Goal: Task Accomplishment & Management: Use online tool/utility

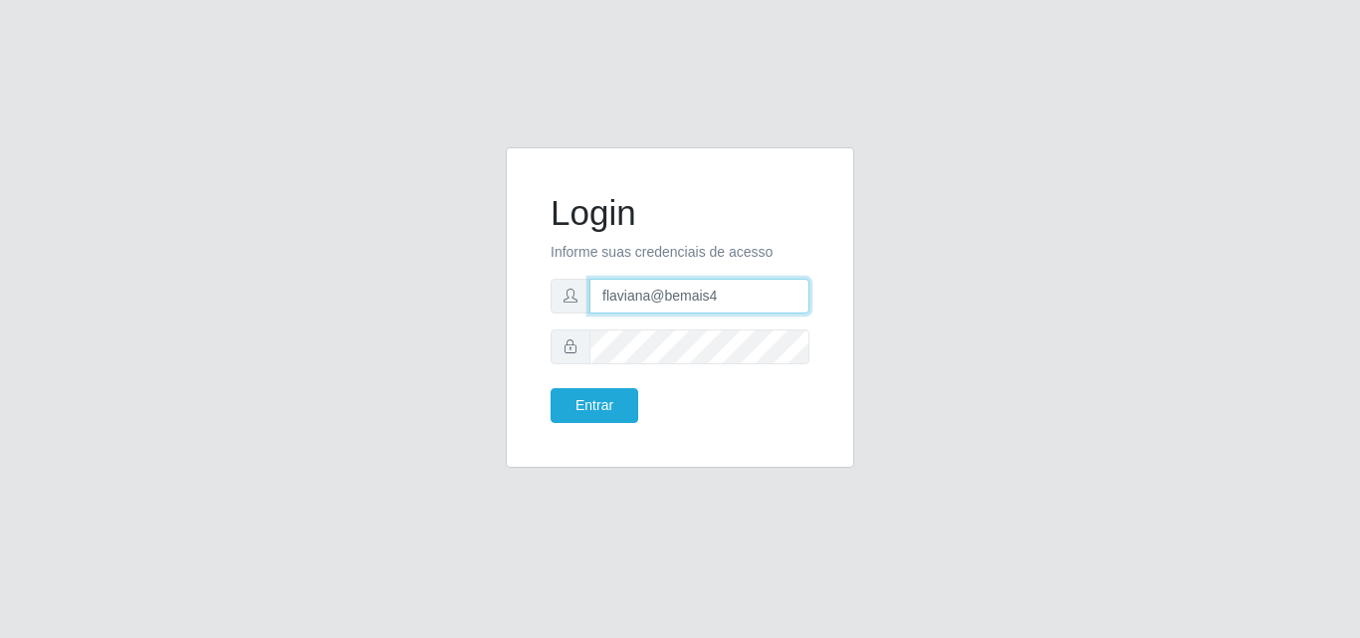
click at [666, 299] on input "flaviana@bemais4" at bounding box center [700, 296] width 220 height 35
click at [669, 300] on input "flaviana@bemais4" at bounding box center [700, 296] width 220 height 35
click at [727, 299] on input "flaviana@b3emais4" at bounding box center [700, 296] width 220 height 35
type input "flaviana@b3ruas"
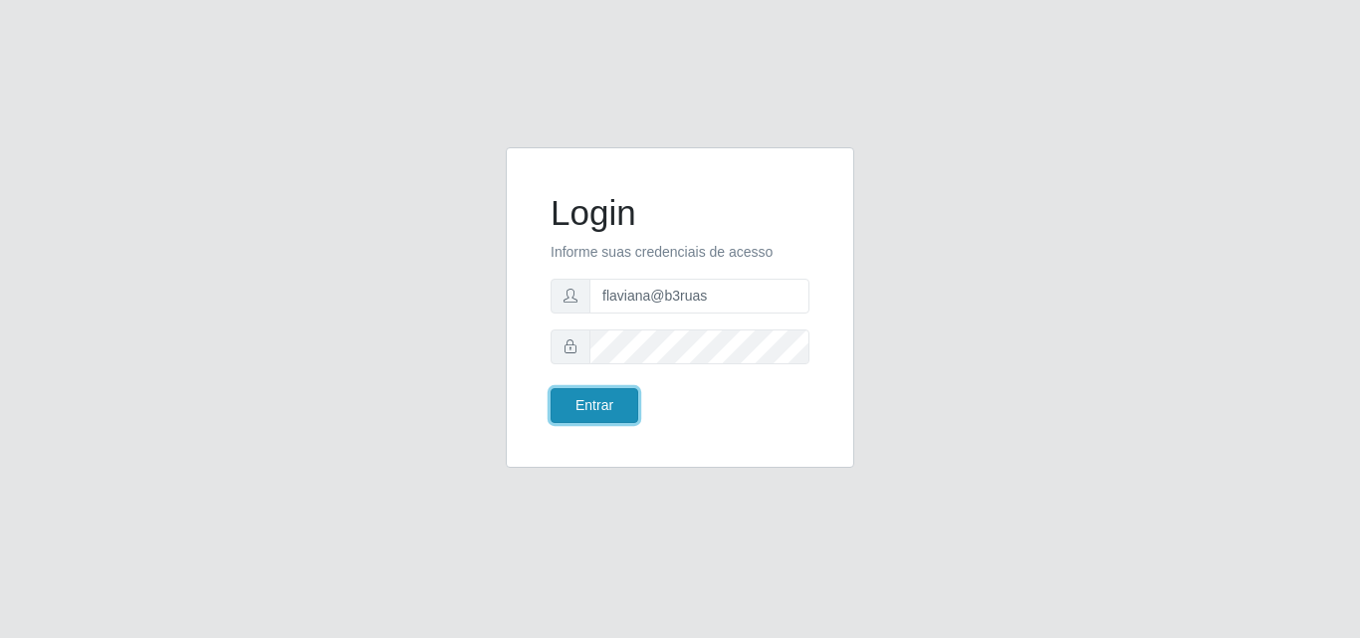
click at [610, 412] on button "Entrar" at bounding box center [595, 405] width 88 height 35
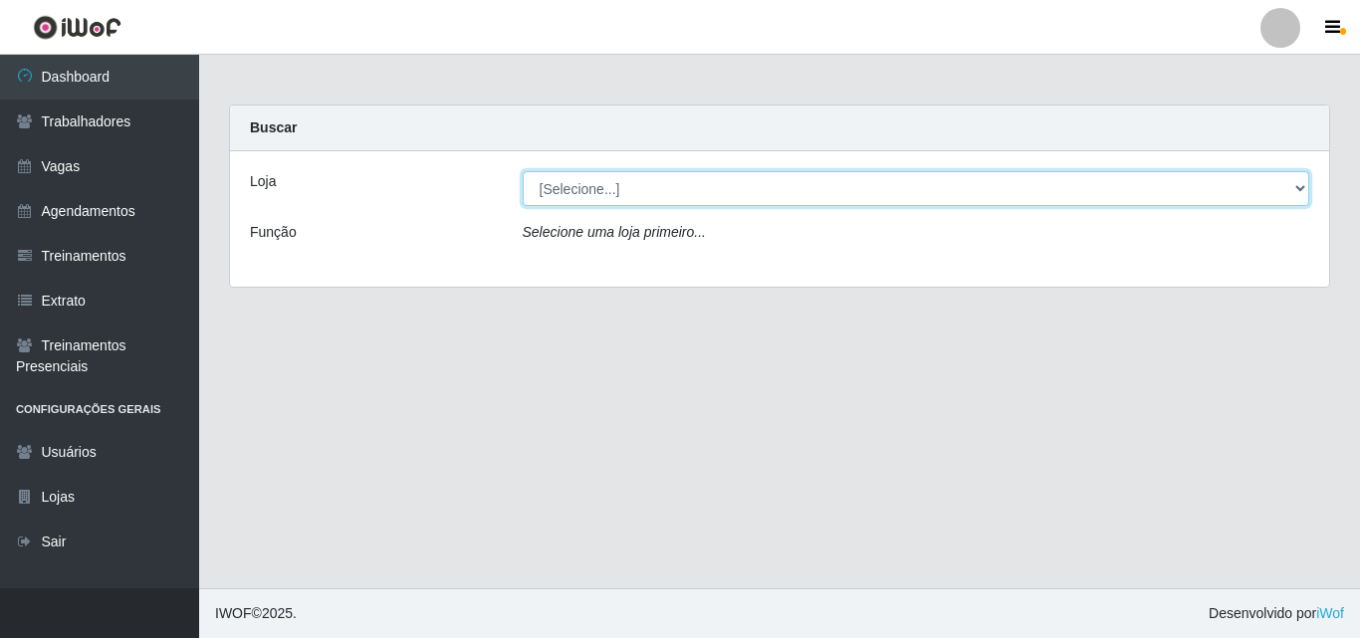
click at [584, 184] on select "[Selecione...] Bemais Supermercados - [GEOGRAPHIC_DATA]" at bounding box center [917, 188] width 788 height 35
select select "249"
click at [523, 171] on select "[Selecione...] Bemais Supermercados - [GEOGRAPHIC_DATA]" at bounding box center [917, 188] width 788 height 35
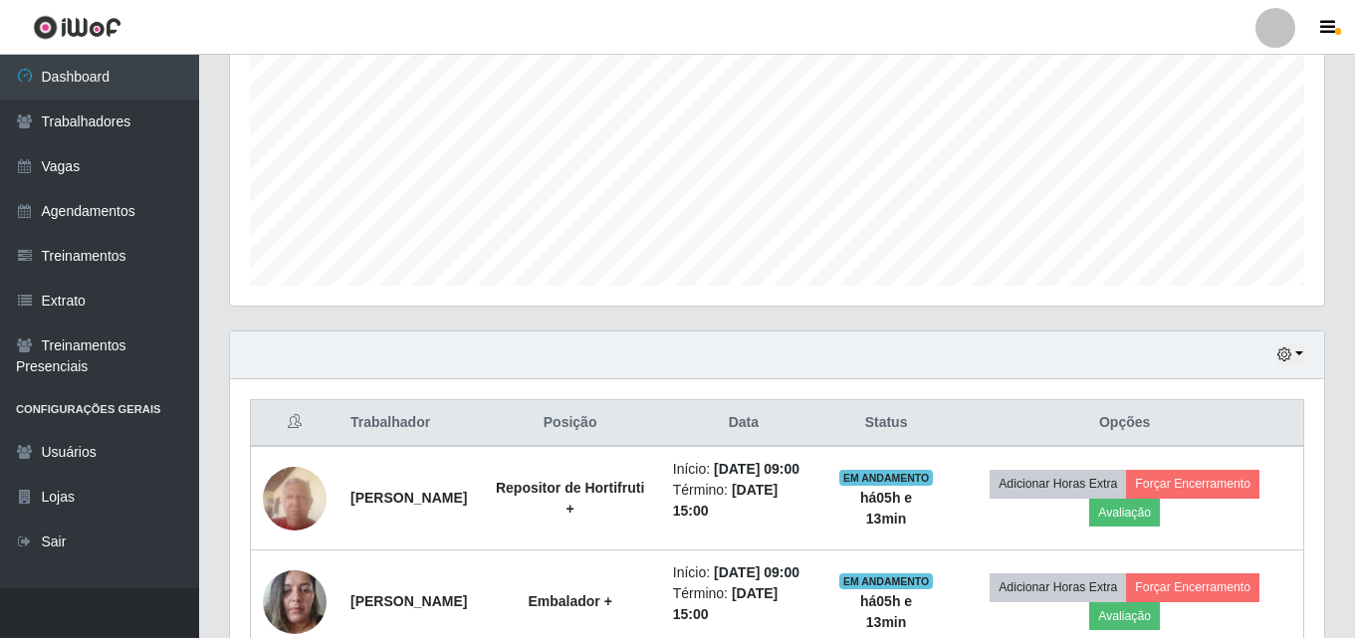
scroll to position [398, 0]
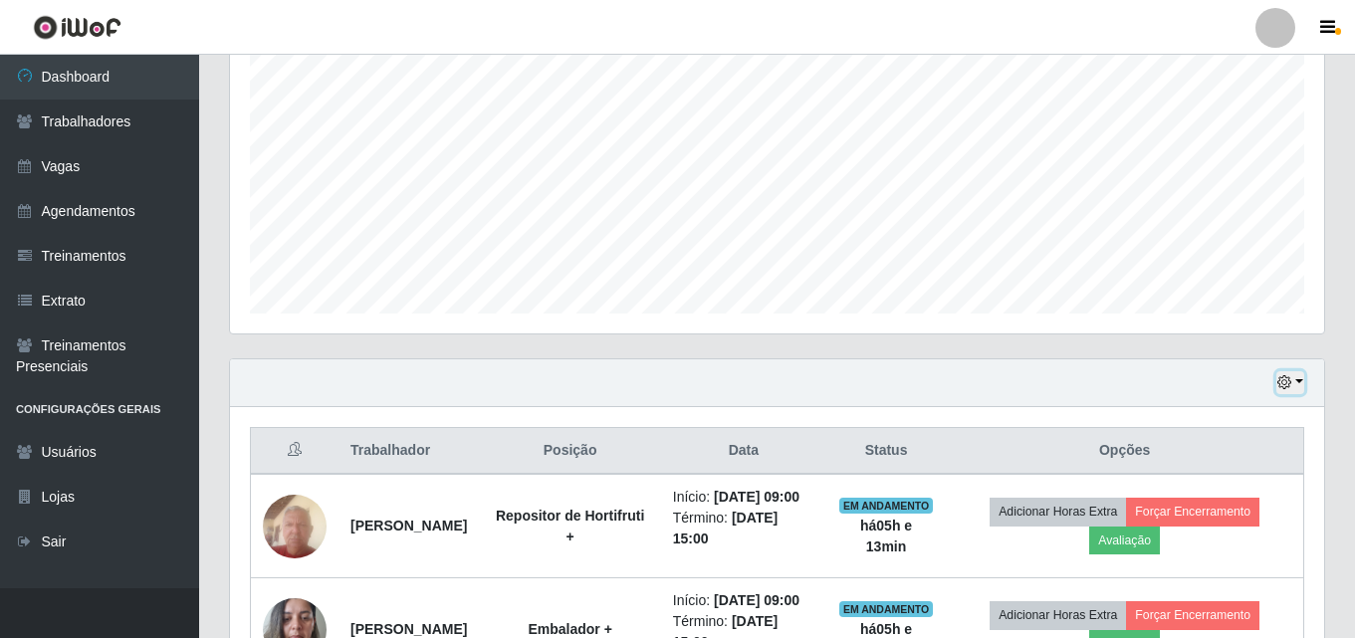
click at [1301, 378] on button "button" at bounding box center [1291, 382] width 28 height 23
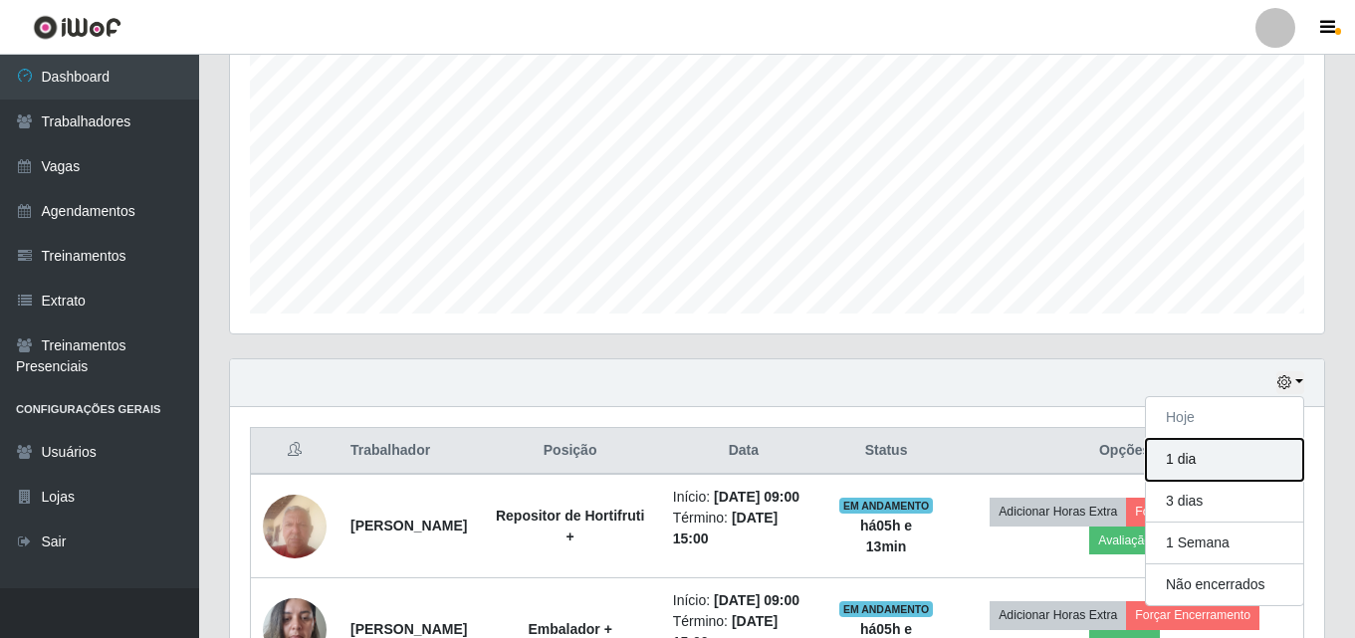
click at [1213, 461] on button "1 dia" at bounding box center [1224, 460] width 157 height 42
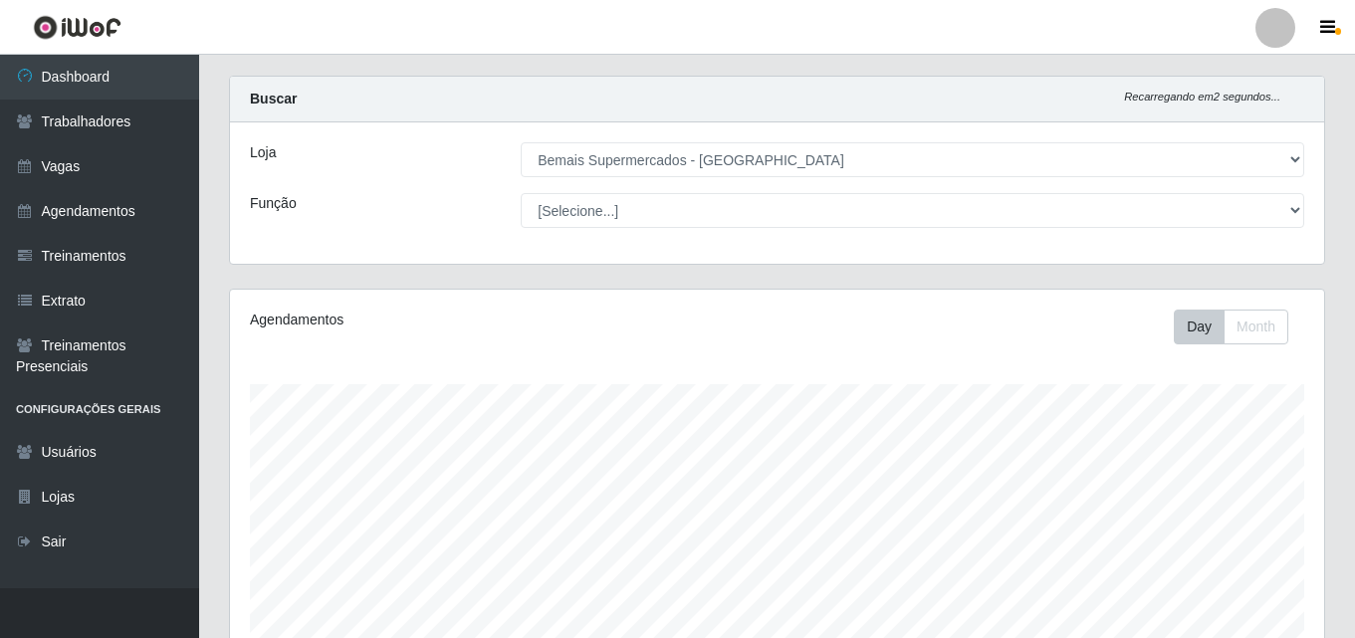
scroll to position [0, 0]
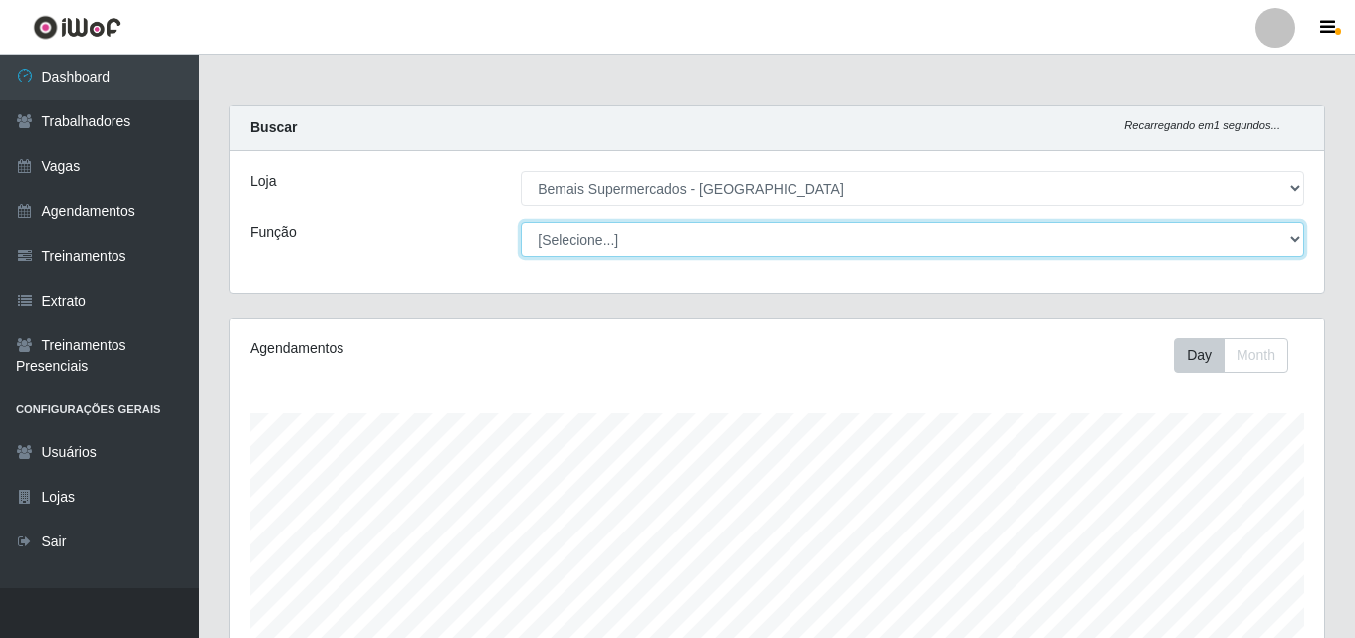
click at [669, 234] on select "[Selecione...] ASG ASG + ASG ++ Auxiliar de Depósito Auxiliar de Depósito + Aux…" at bounding box center [913, 239] width 784 height 35
click at [521, 222] on select "[Selecione...] ASG ASG + ASG ++ Auxiliar de Depósito Auxiliar de Depósito + Aux…" at bounding box center [913, 239] width 784 height 35
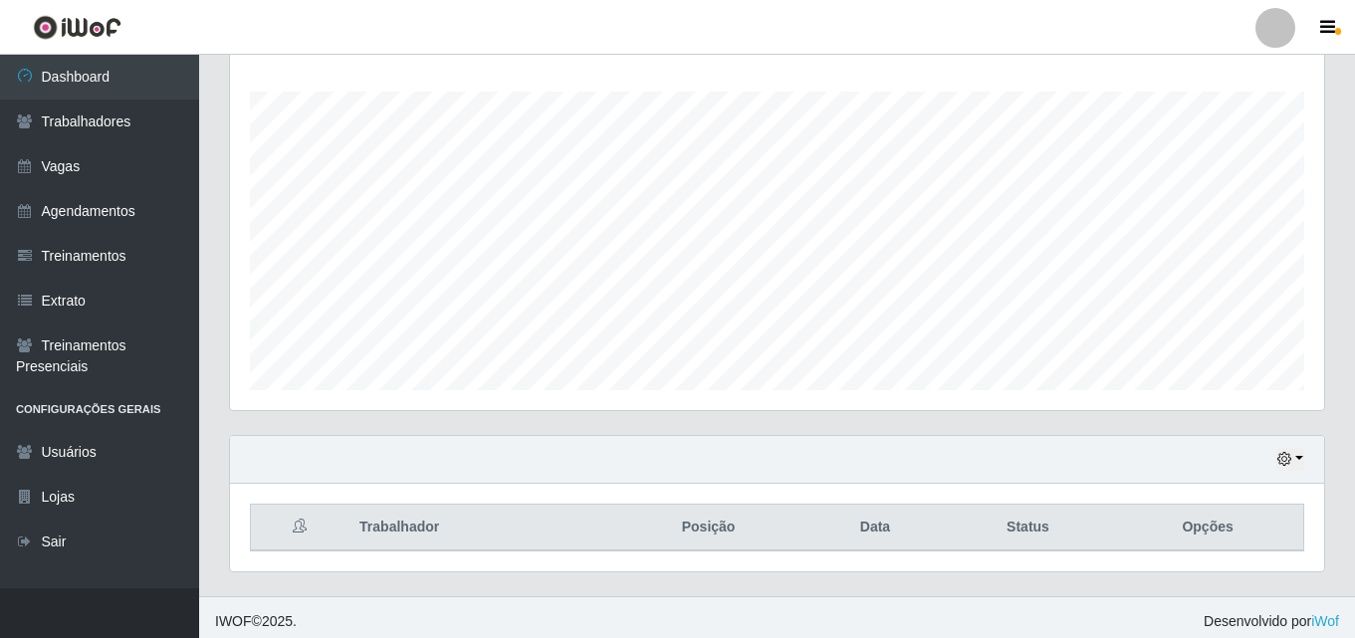
scroll to position [330, 0]
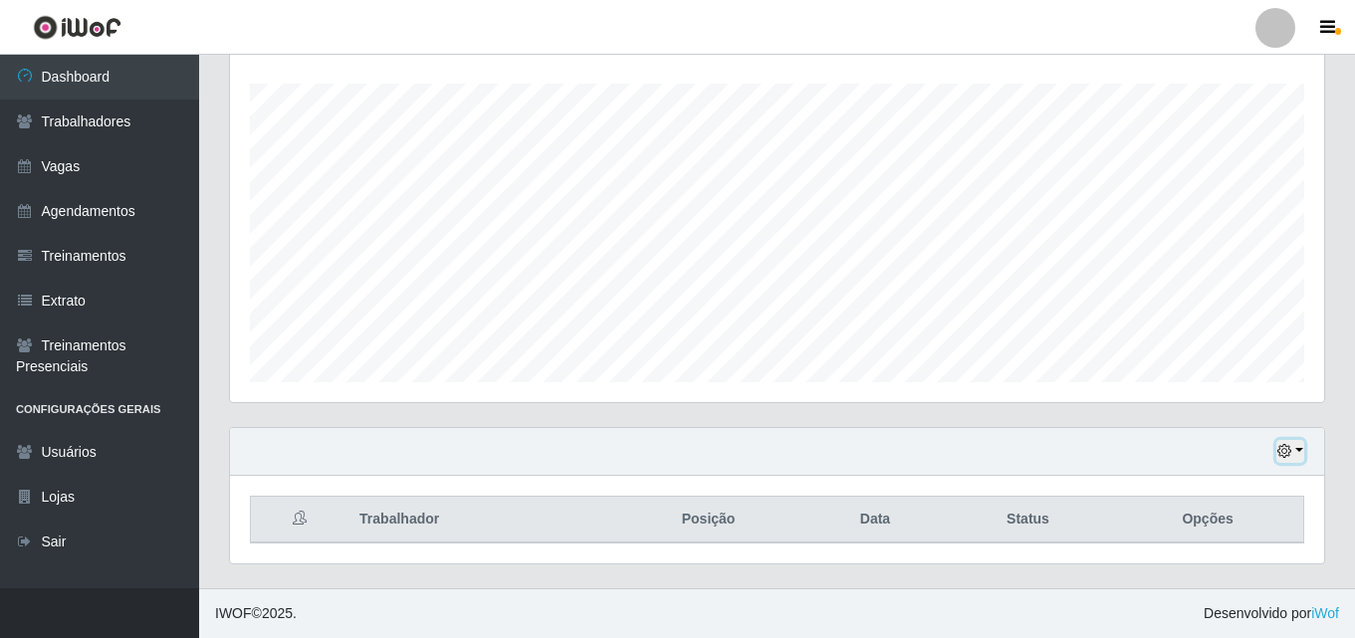
click at [1299, 449] on button "button" at bounding box center [1291, 451] width 28 height 23
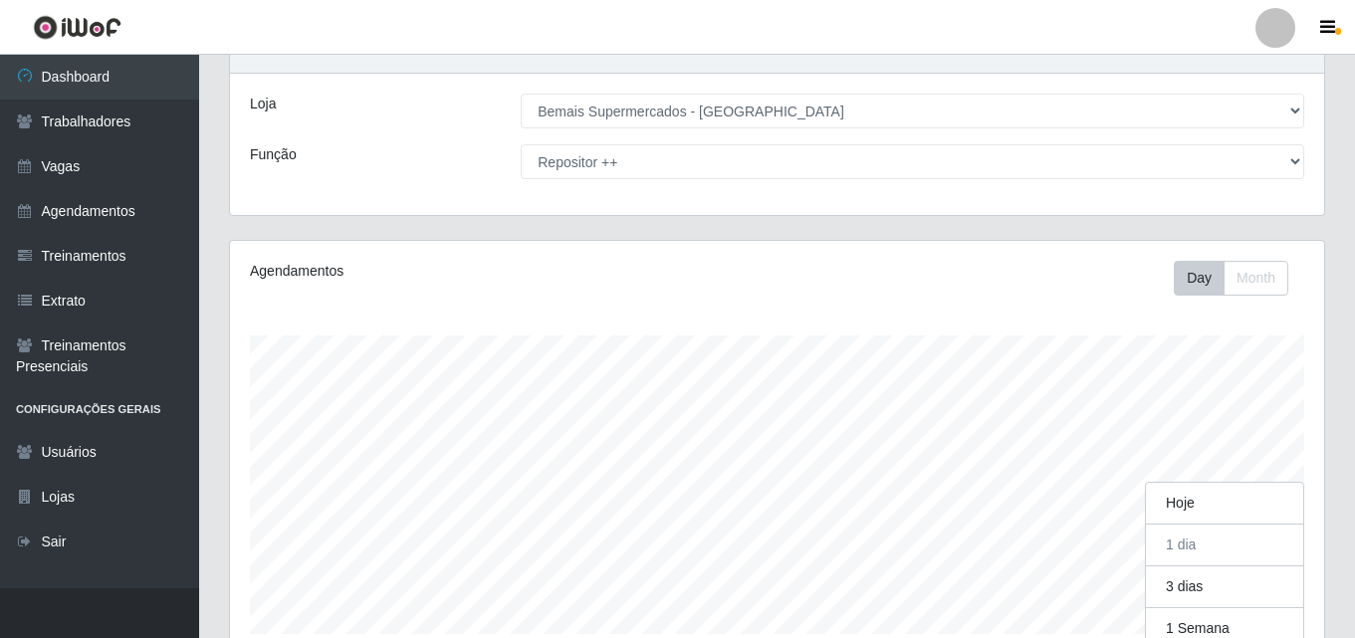
scroll to position [413, 1094]
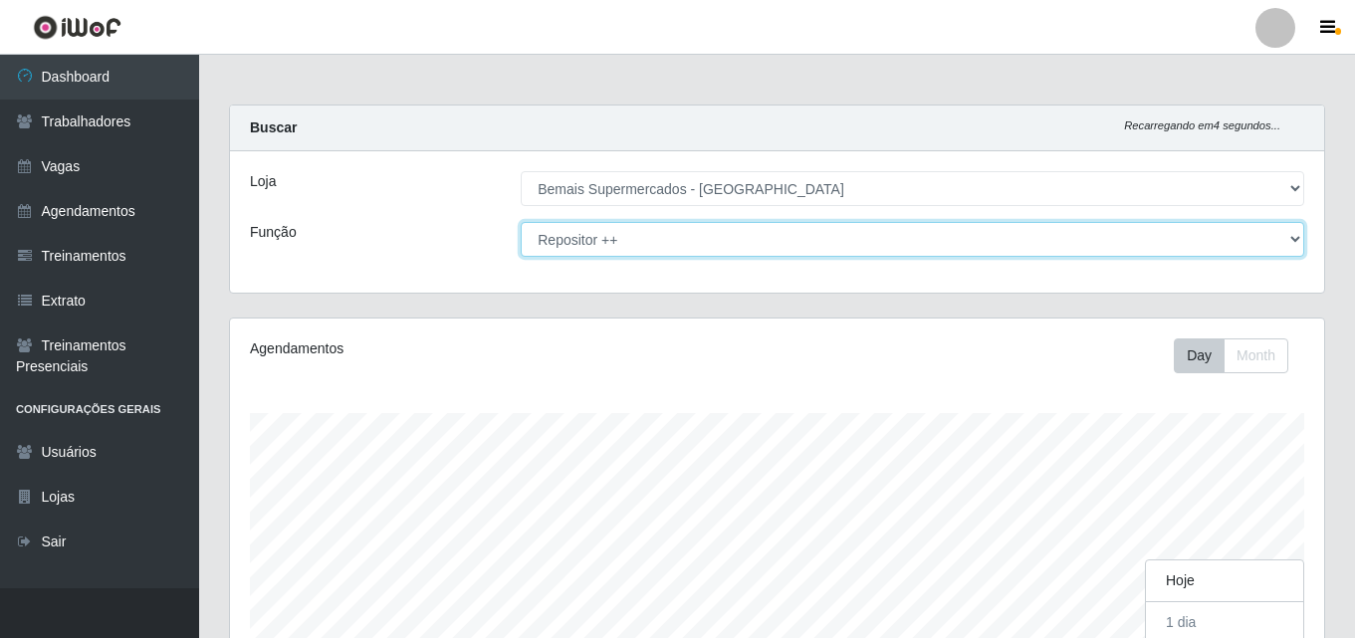
click at [651, 237] on select "[Selecione...] ASG ASG + ASG ++ Auxiliar de Depósito Auxiliar de Depósito + Aux…" at bounding box center [913, 239] width 784 height 35
click at [521, 222] on select "[Selecione...] ASG ASG + ASG ++ Auxiliar de Depósito Auxiliar de Depósito + Aux…" at bounding box center [913, 239] width 784 height 35
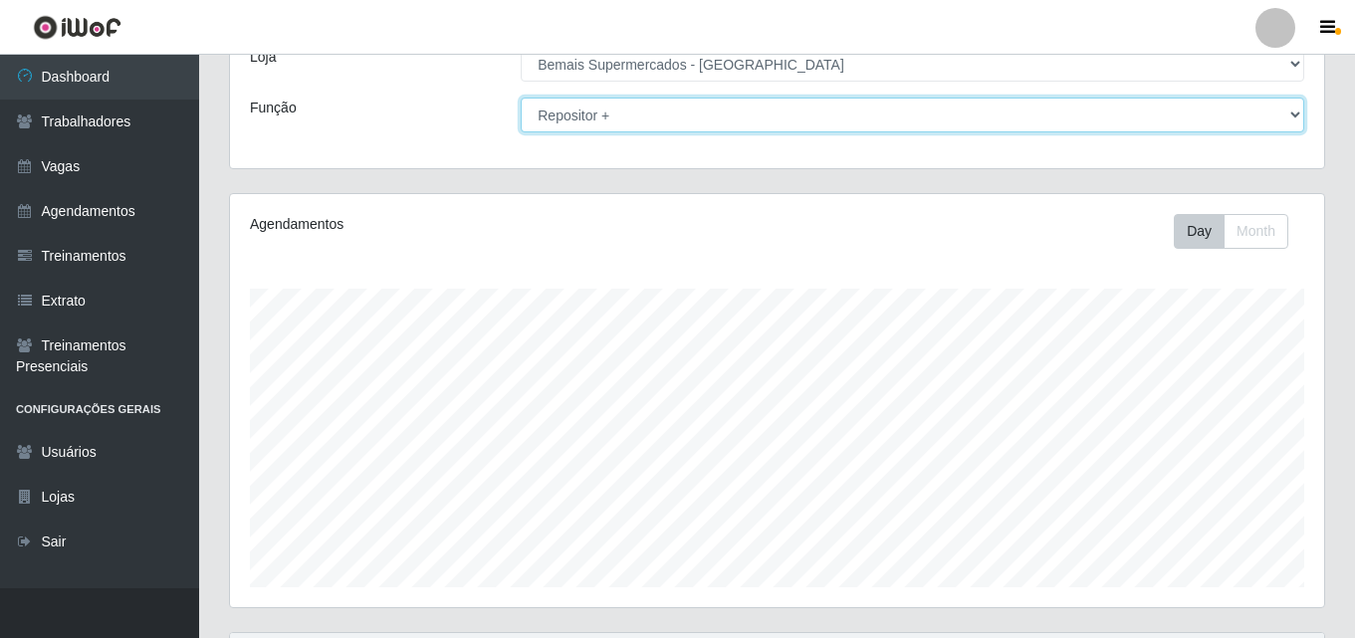
scroll to position [0, 0]
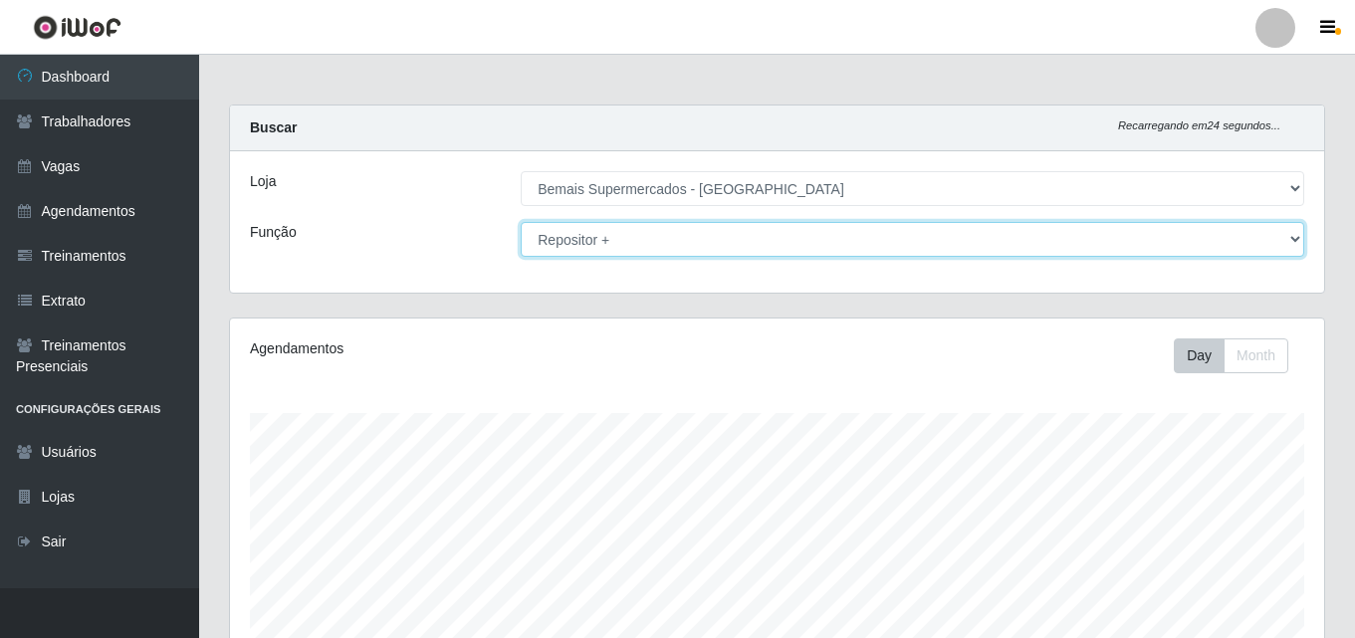
click at [663, 244] on select "[Selecione...] ASG ASG + ASG ++ Auxiliar de Depósito Auxiliar de Depósito + Aux…" at bounding box center [913, 239] width 784 height 35
click at [521, 222] on select "[Selecione...] ASG ASG + ASG ++ Auxiliar de Depósito Auxiliar de Depósito + Aux…" at bounding box center [913, 239] width 784 height 35
click at [696, 248] on select "[Selecione...] ASG ASG + ASG ++ Auxiliar de Depósito Auxiliar de Depósito + Aux…" at bounding box center [913, 239] width 784 height 35
click at [521, 222] on select "[Selecione...] ASG ASG + ASG ++ Auxiliar de Depósito Auxiliar de Depósito + Aux…" at bounding box center [913, 239] width 784 height 35
click at [696, 236] on select "[Selecione...] ASG ASG + ASG ++ Auxiliar de Depósito Auxiliar de Depósito + Aux…" at bounding box center [913, 239] width 784 height 35
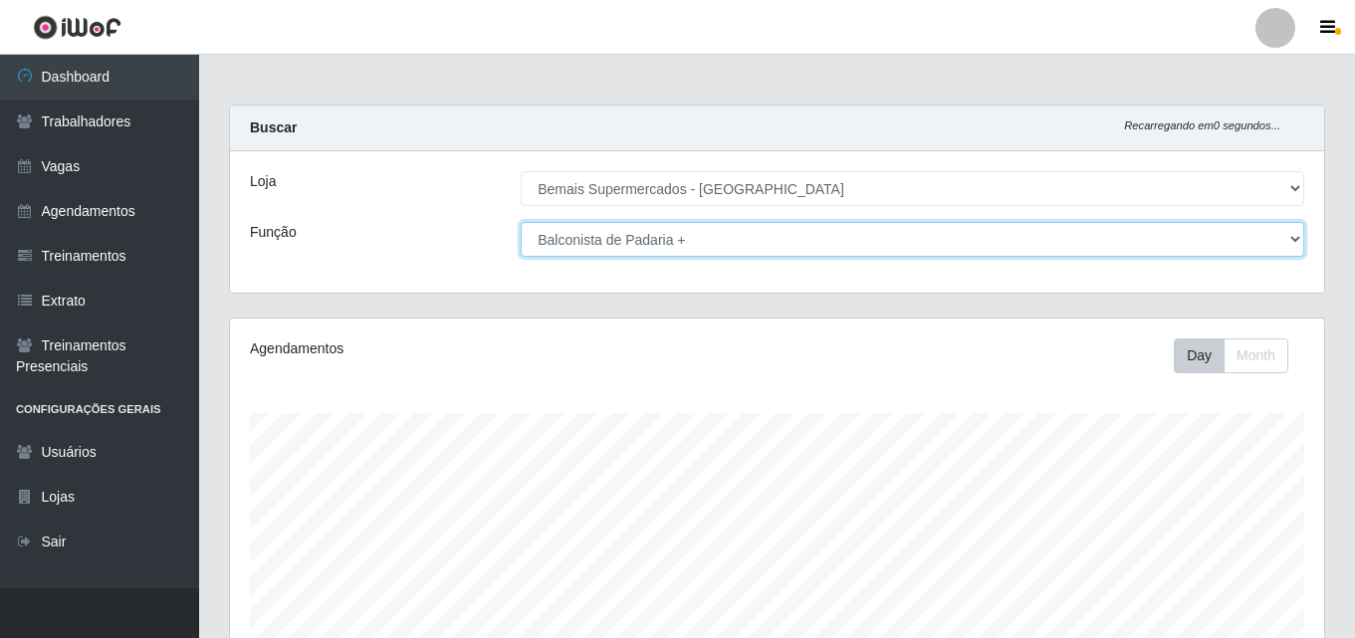
click at [521, 222] on select "[Selecione...] ASG ASG + ASG ++ Auxiliar de Depósito Auxiliar de Depósito + Aux…" at bounding box center [913, 239] width 784 height 35
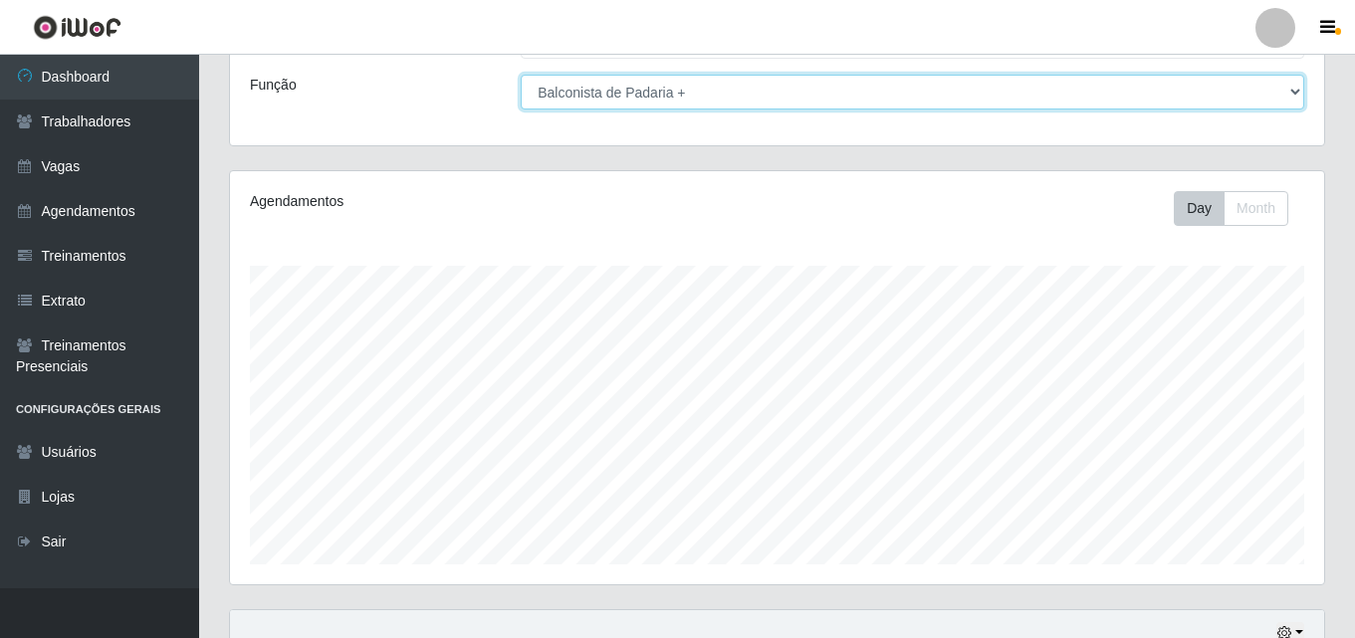
scroll to position [146, 0]
click at [683, 91] on select "[Selecione...] ASG ASG + ASG ++ Auxiliar de Depósito Auxiliar de Depósito + Aux…" at bounding box center [913, 93] width 784 height 35
click at [521, 76] on select "[Selecione...] ASG ASG + ASG ++ Auxiliar de Depósito Auxiliar de Depósito + Aux…" at bounding box center [913, 93] width 784 height 35
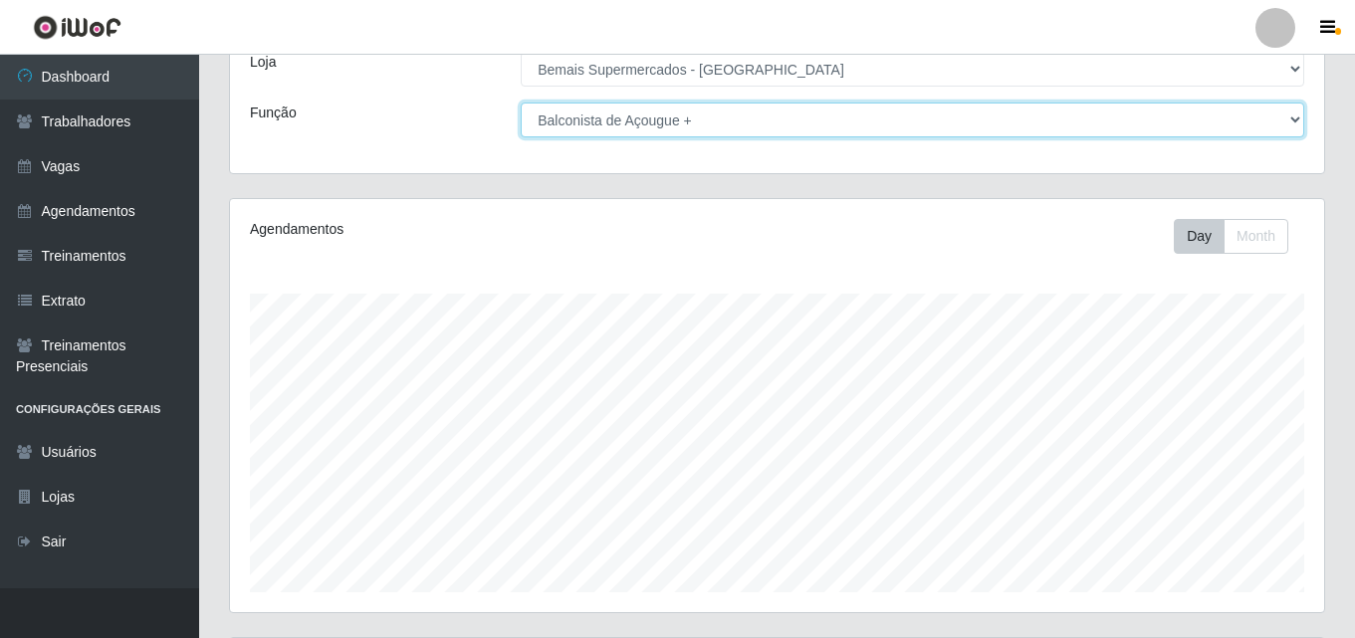
scroll to position [20, 0]
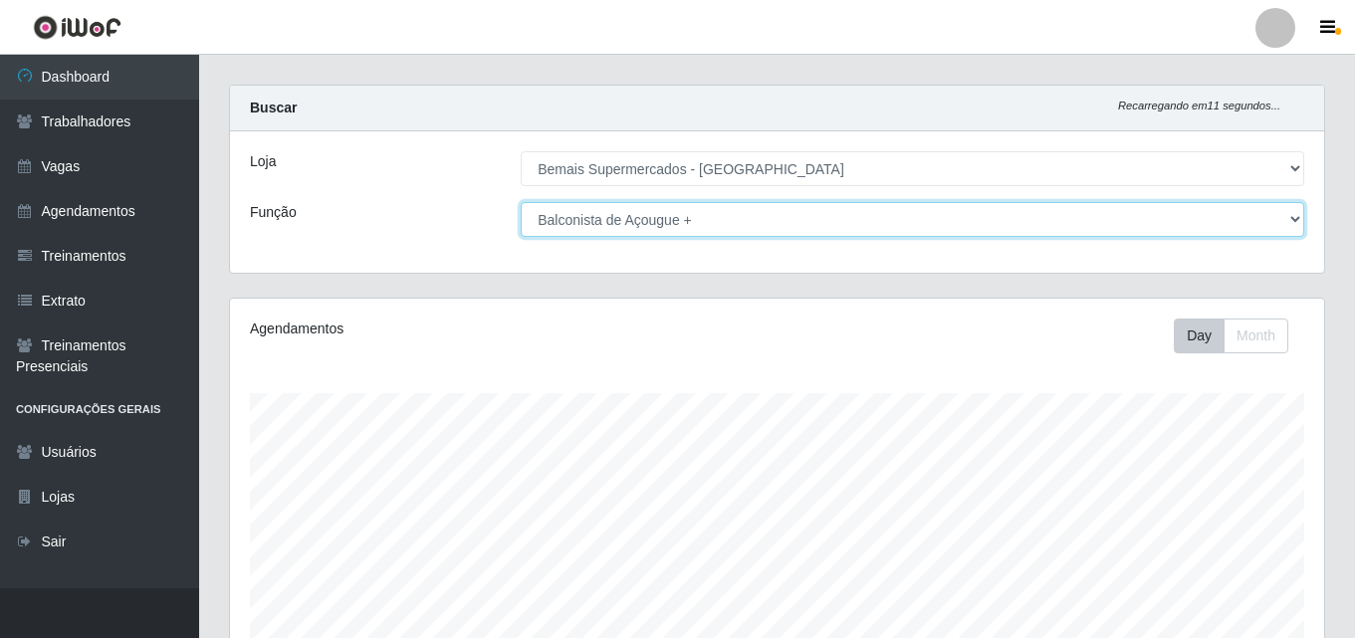
click at [665, 219] on select "[Selecione...] ASG ASG + ASG ++ Auxiliar de Depósito Auxiliar de Depósito + Aux…" at bounding box center [913, 219] width 784 height 35
click at [521, 202] on select "[Selecione...] ASG ASG + ASG ++ Auxiliar de Depósito Auxiliar de Depósito + Aux…" at bounding box center [913, 219] width 784 height 35
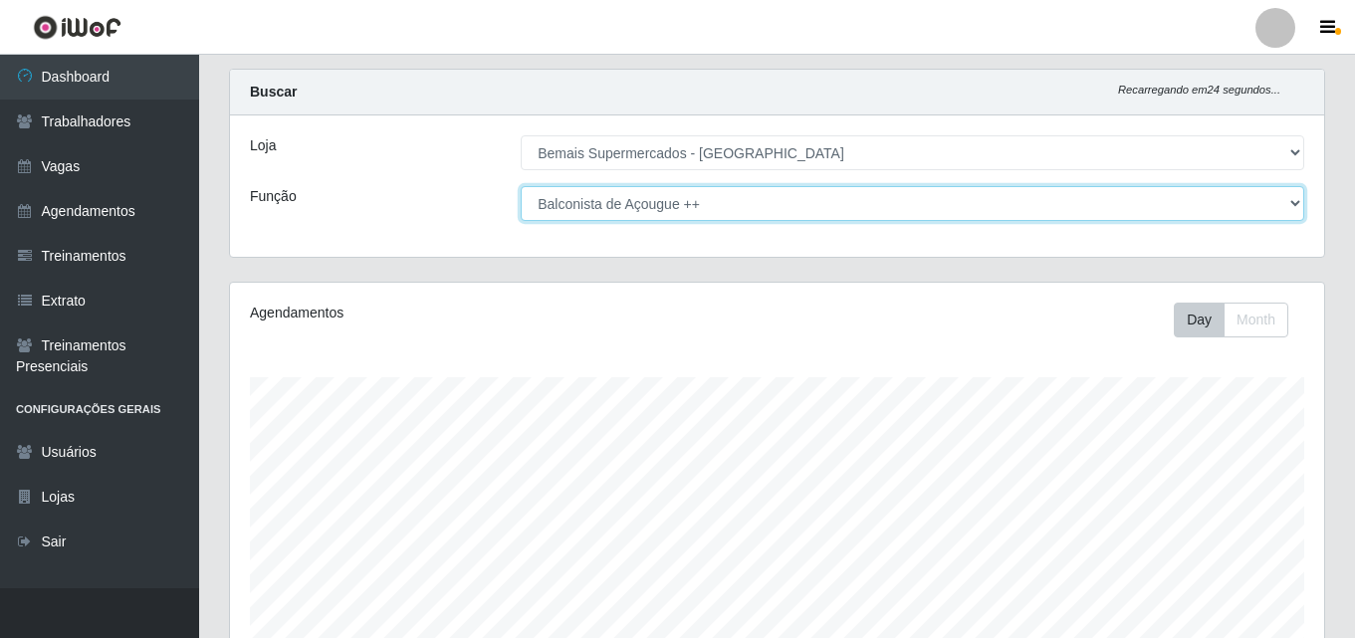
scroll to position [0, 0]
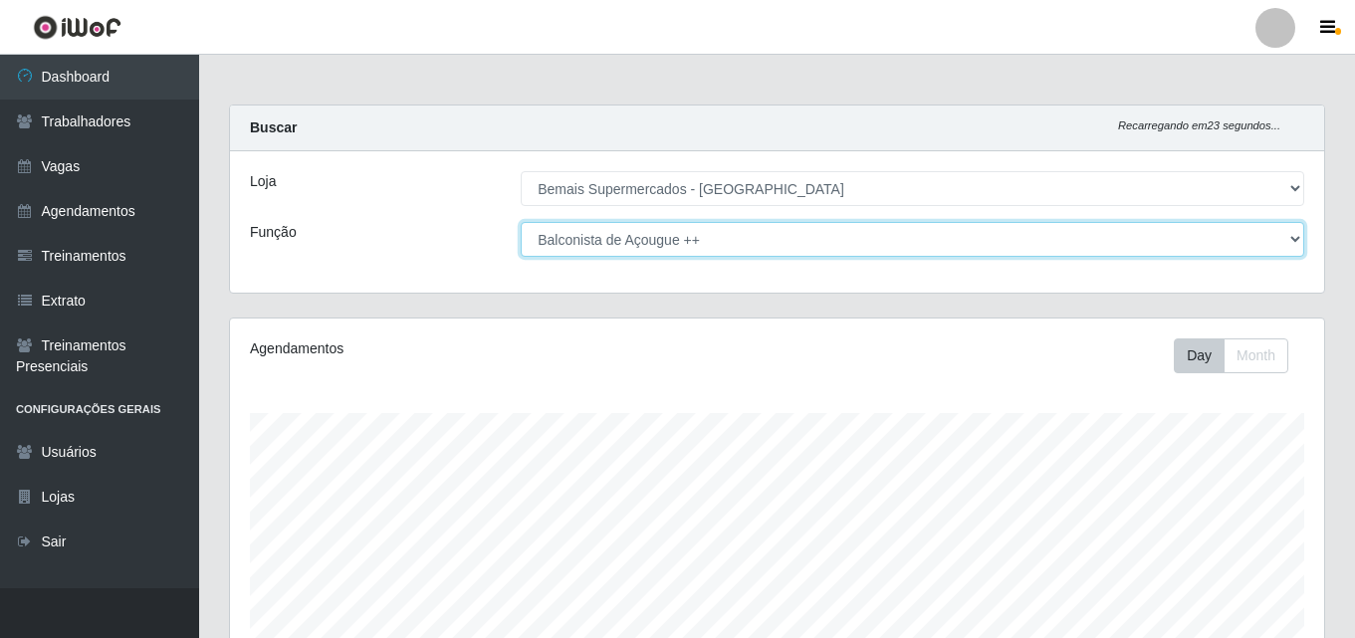
click at [763, 237] on select "[Selecione...] ASG ASG + ASG ++ Auxiliar de Depósito Auxiliar de Depósito + Aux…" at bounding box center [913, 239] width 784 height 35
click at [521, 222] on select "[Selecione...] ASG ASG + ASG ++ Auxiliar de Depósito Auxiliar de Depósito + Aux…" at bounding box center [913, 239] width 784 height 35
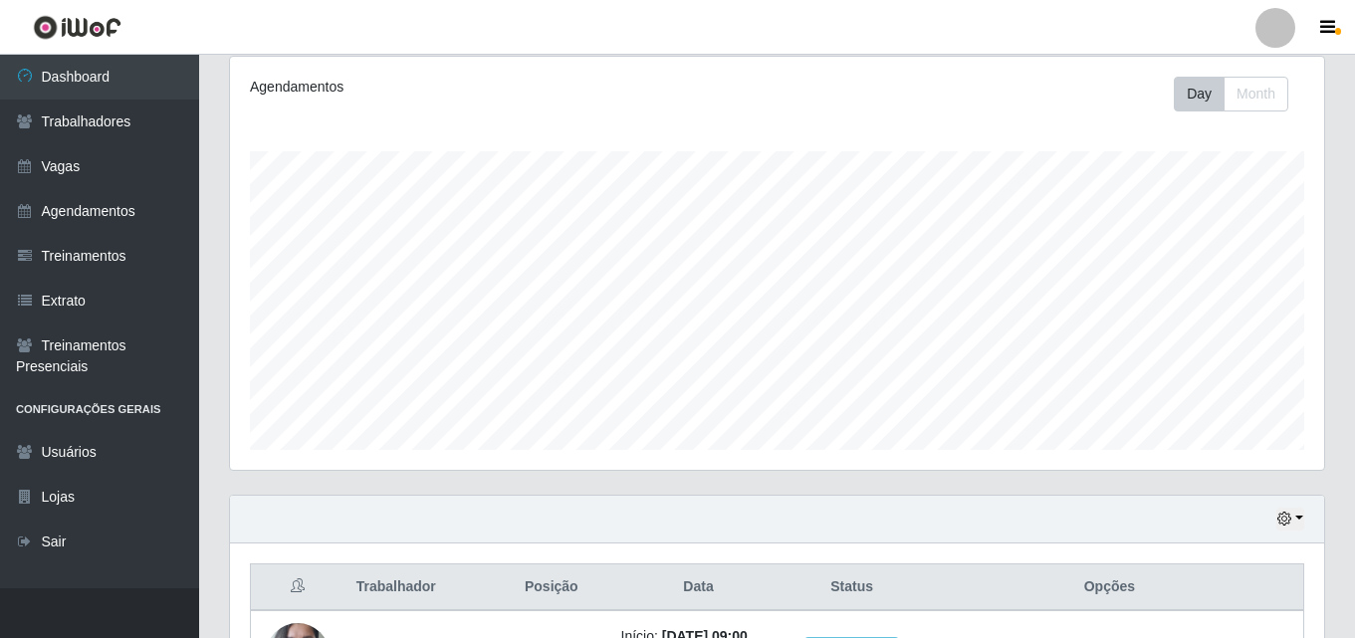
scroll to position [95, 0]
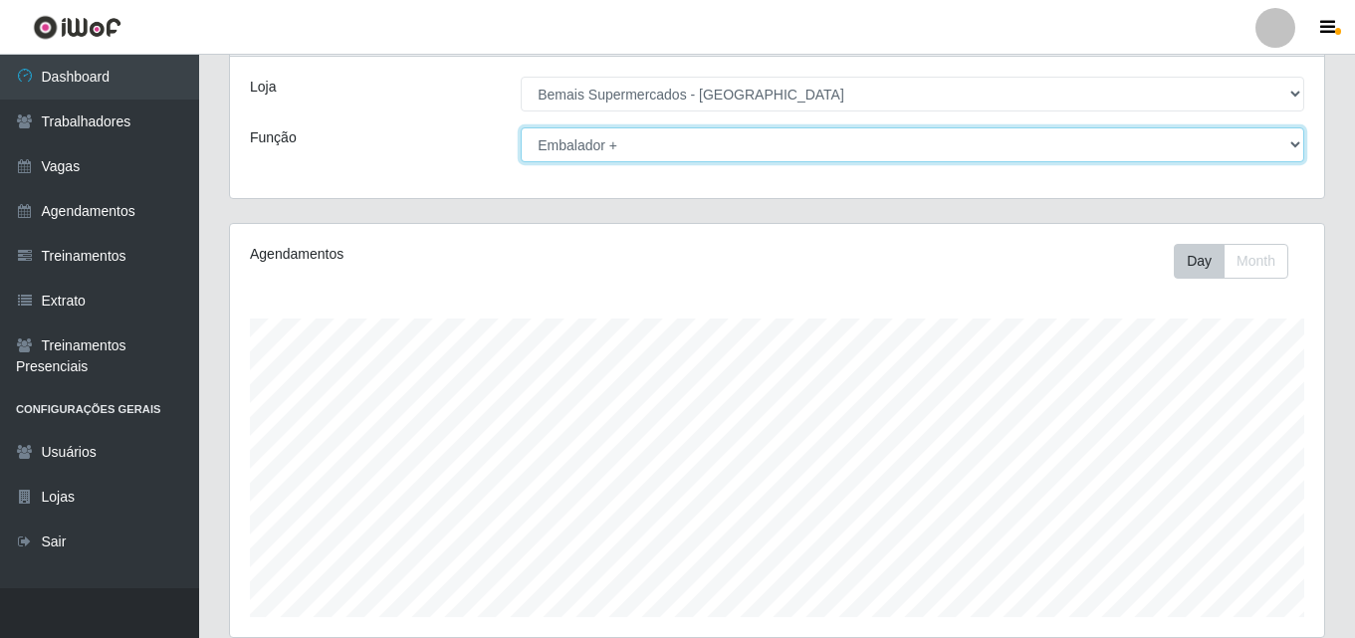
click at [728, 143] on select "[Selecione...] ASG ASG + ASG ++ Auxiliar de Depósito Auxiliar de Depósito + Aux…" at bounding box center [913, 144] width 784 height 35
select select "72"
click at [521, 127] on select "[Selecione...] ASG ASG + ASG ++ Auxiliar de Depósito Auxiliar de Depósito + Aux…" at bounding box center [913, 144] width 784 height 35
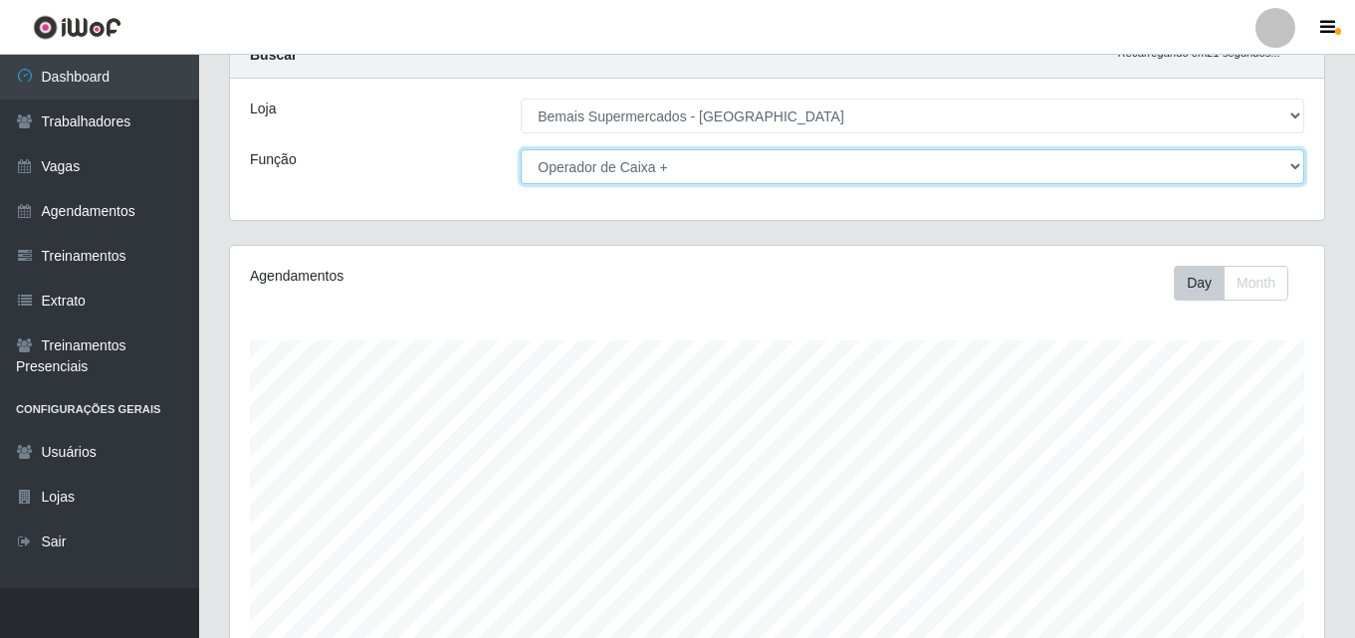
scroll to position [0, 0]
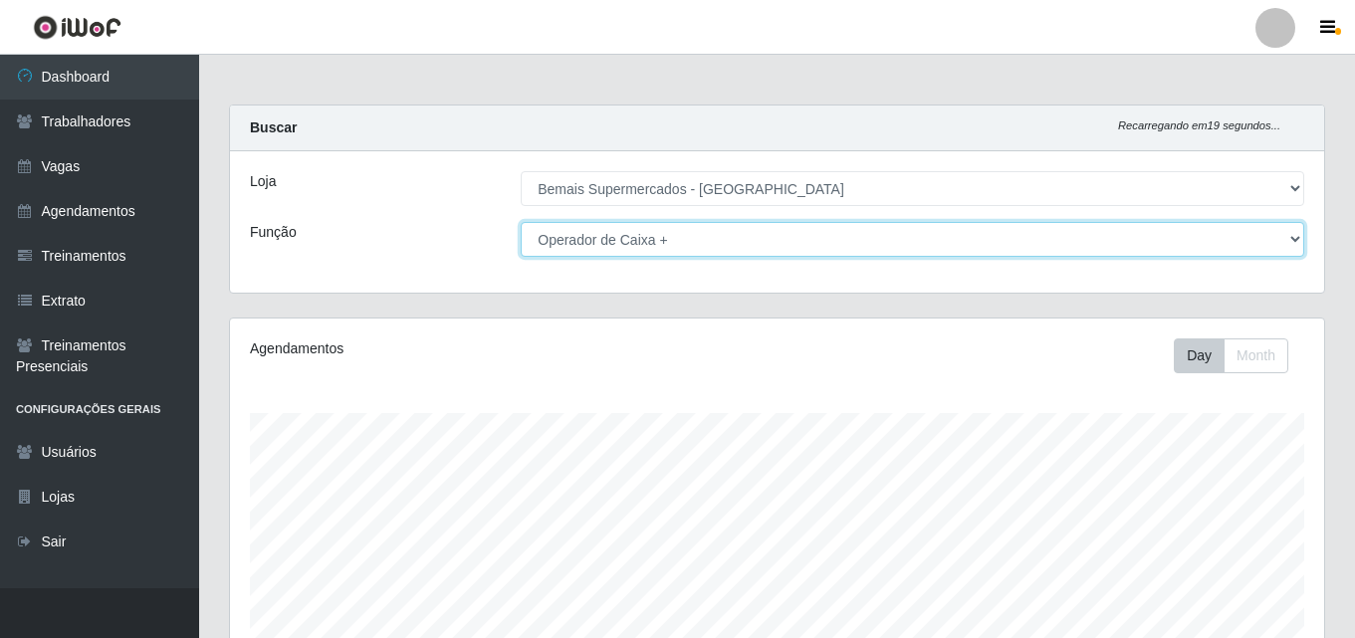
click at [712, 239] on select "[Selecione...] ASG ASG + ASG ++ Auxiliar de Depósito Auxiliar de Depósito + Aux…" at bounding box center [913, 239] width 784 height 35
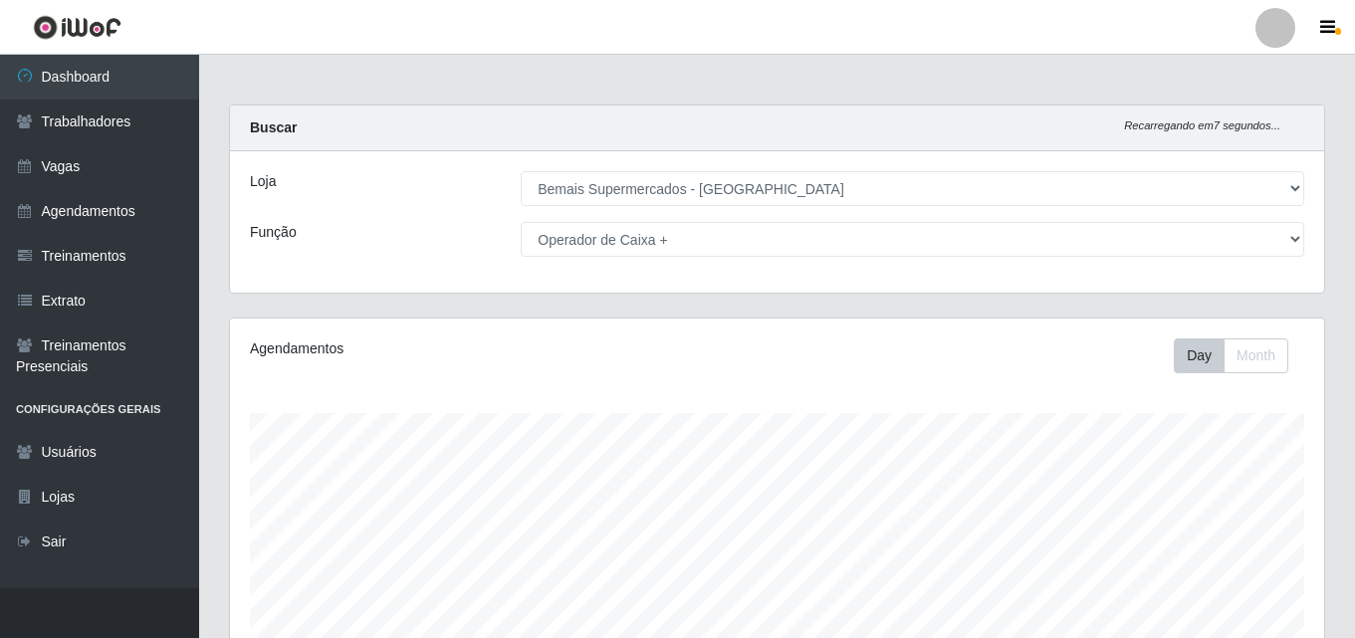
click at [371, 348] on div "Agendamentos" at bounding box center [461, 349] width 422 height 21
